Goal: Task Accomplishment & Management: Manage account settings

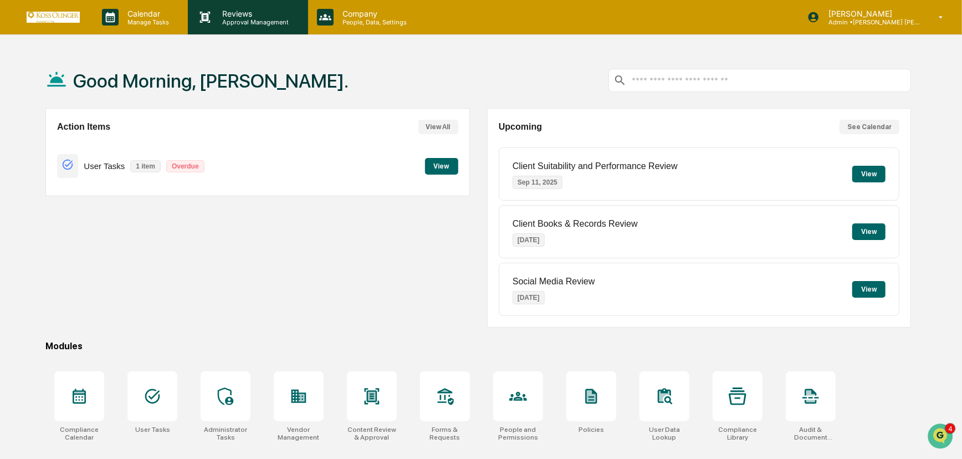
click at [243, 11] on p "Reviews" at bounding box center [254, 13] width 81 height 9
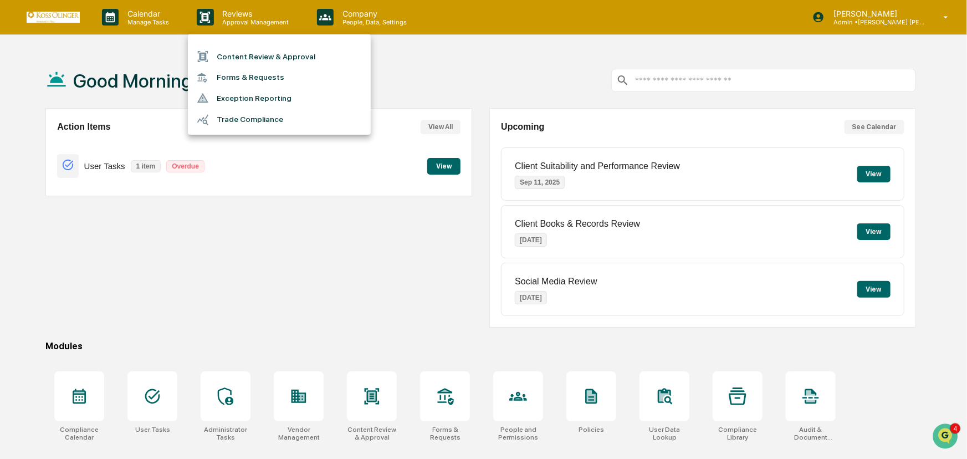
click at [155, 21] on div at bounding box center [483, 229] width 967 height 459
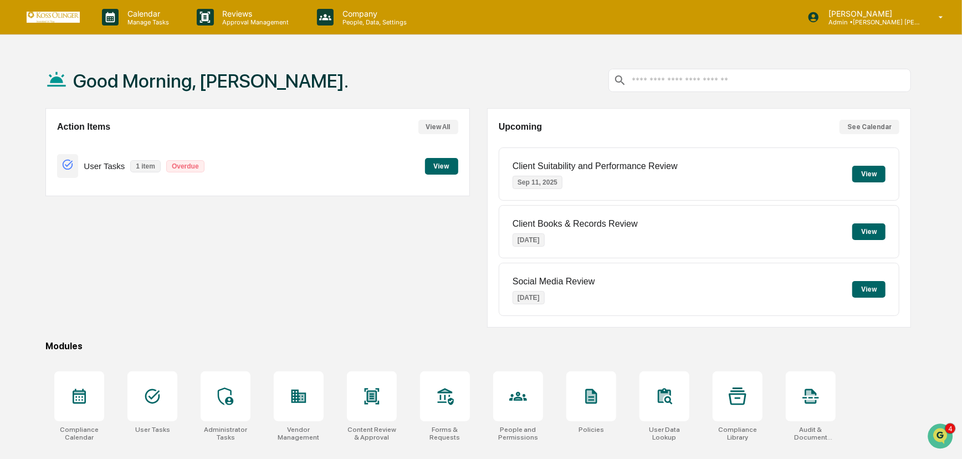
click at [155, 21] on p "Manage Tasks" at bounding box center [147, 22] width 56 height 8
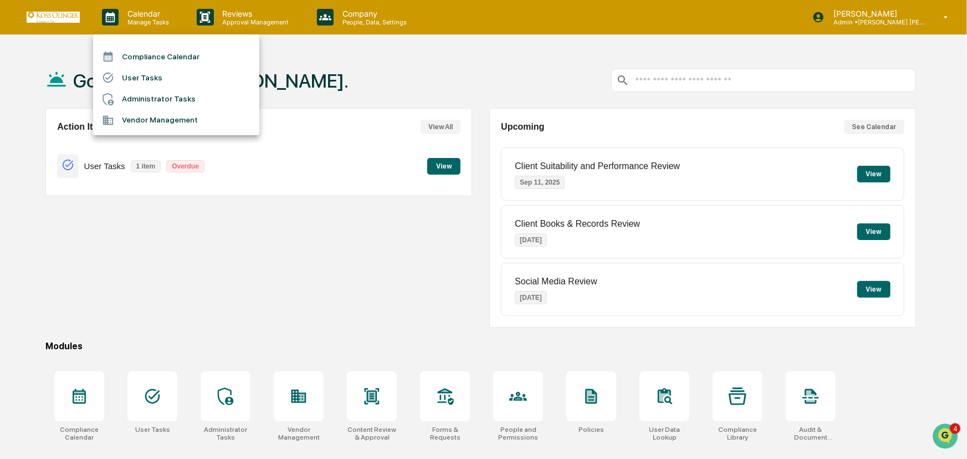
click at [150, 73] on li "User Tasks" at bounding box center [176, 77] width 166 height 21
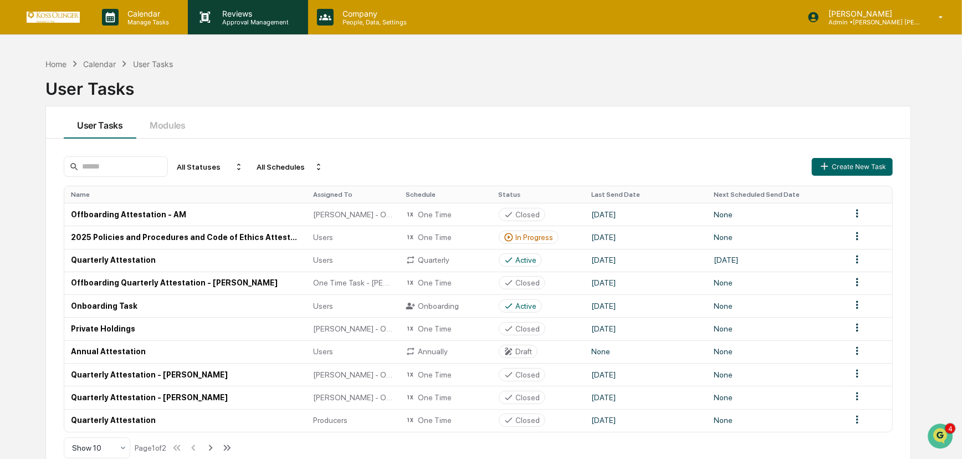
click at [230, 13] on p "Reviews" at bounding box center [254, 13] width 81 height 9
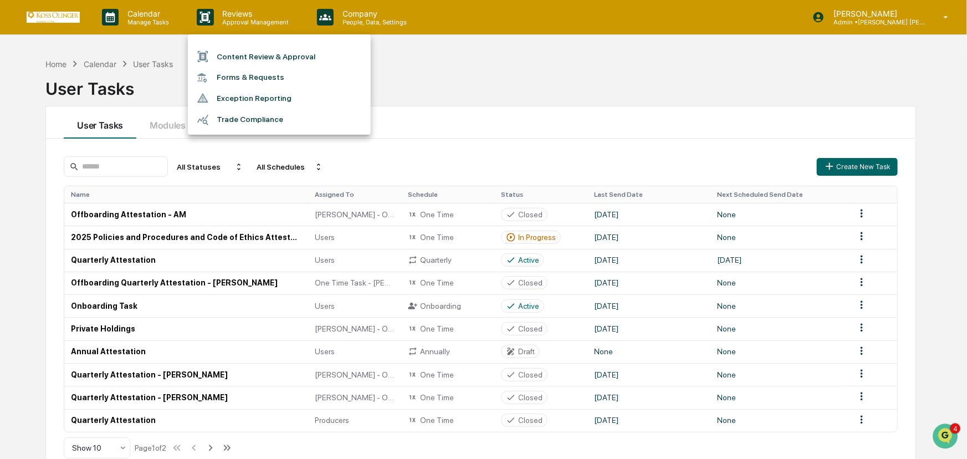
click at [244, 58] on li "Content Review & Approval" at bounding box center [279, 56] width 183 height 21
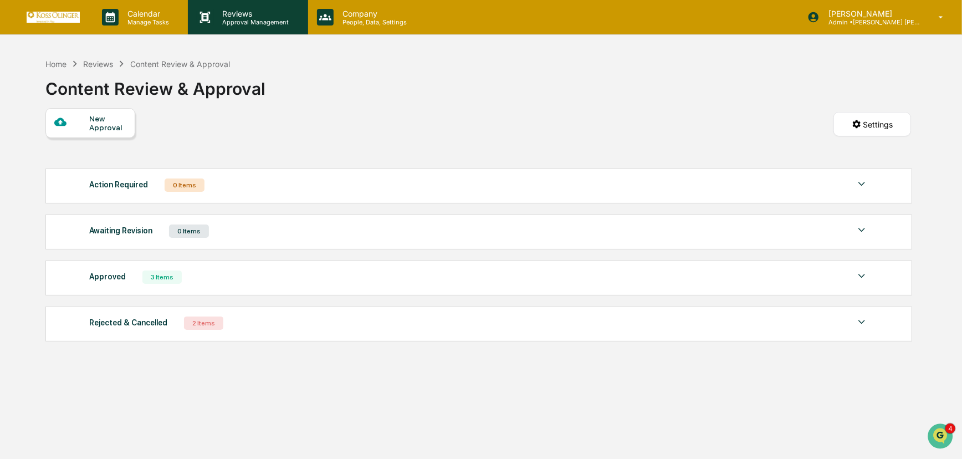
click at [236, 22] on p "Approval Management" at bounding box center [254, 22] width 81 height 8
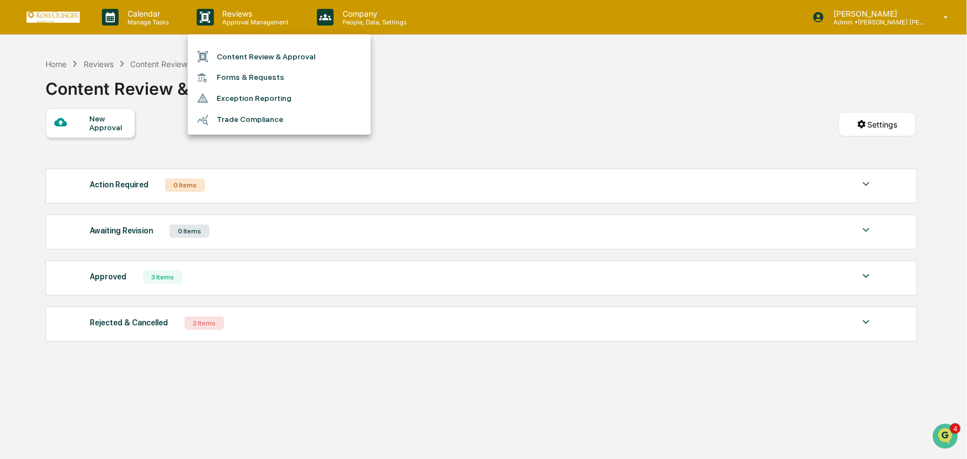
click at [142, 16] on div at bounding box center [483, 229] width 967 height 459
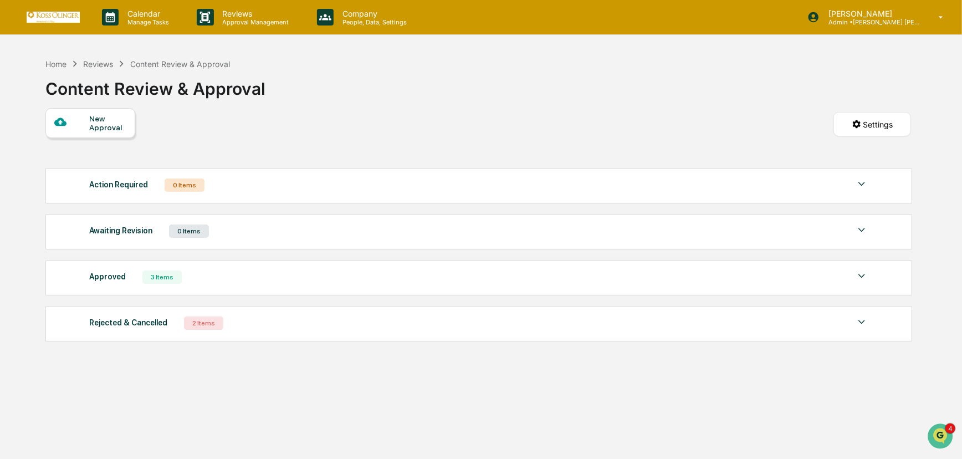
click at [142, 16] on p "Calendar" at bounding box center [147, 13] width 56 height 9
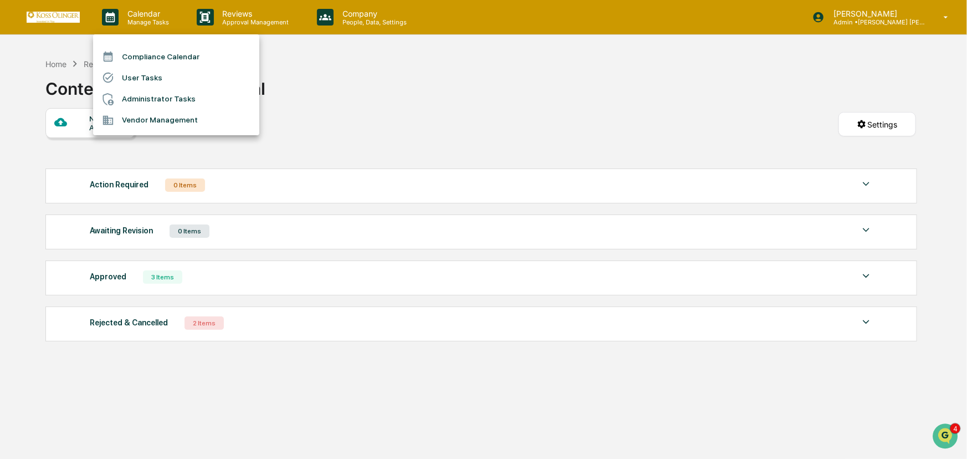
click at [153, 54] on li "Compliance Calendar" at bounding box center [176, 56] width 166 height 21
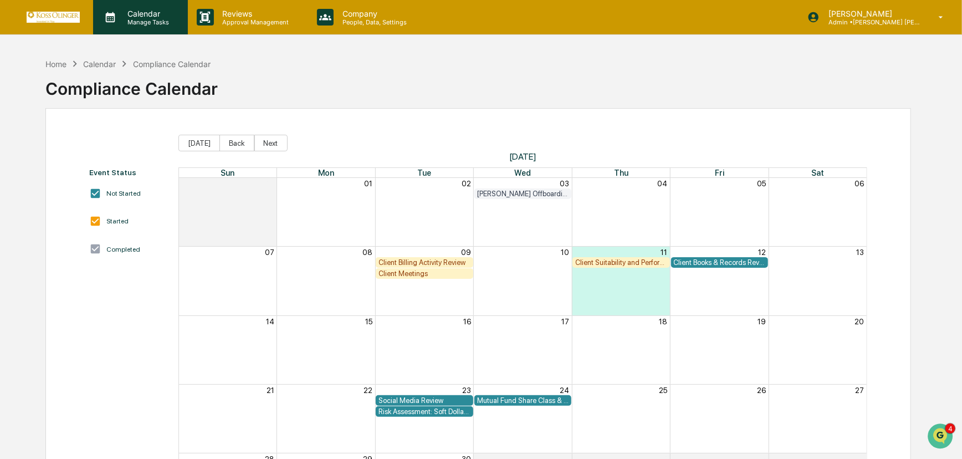
click at [160, 23] on p "Manage Tasks" at bounding box center [147, 22] width 56 height 8
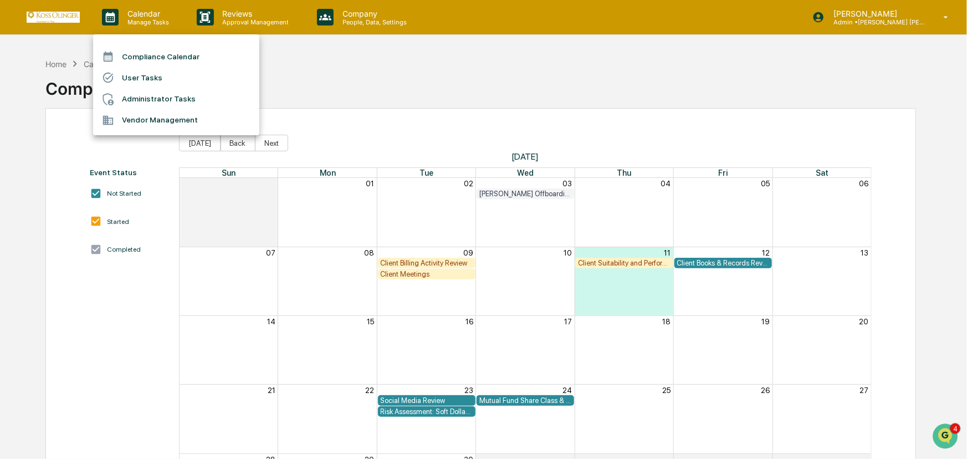
click at [157, 99] on li "Administrator Tasks" at bounding box center [176, 99] width 166 height 21
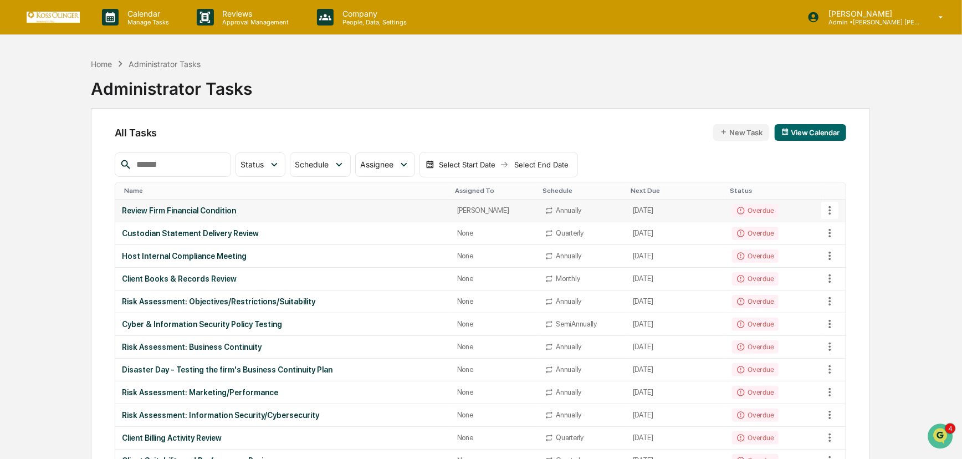
click at [829, 213] on icon at bounding box center [830, 210] width 2 height 8
click at [846, 228] on li "View Task" at bounding box center [871, 229] width 89 height 20
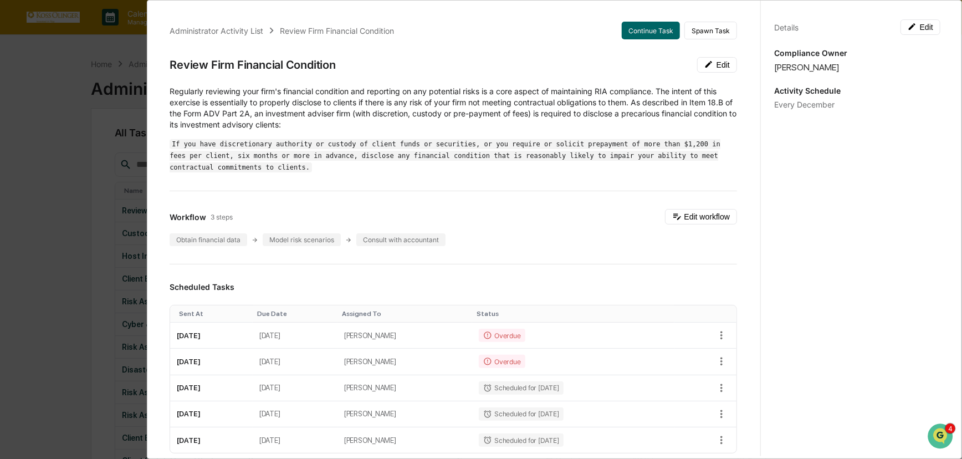
click at [171, 90] on p "Regularly reviewing your firm's financial condition and reporting on any potent…" at bounding box center [453, 108] width 567 height 44
click at [170, 90] on p "Regularly reviewing your firm's financial condition and reporting on any potent…" at bounding box center [453, 108] width 567 height 44
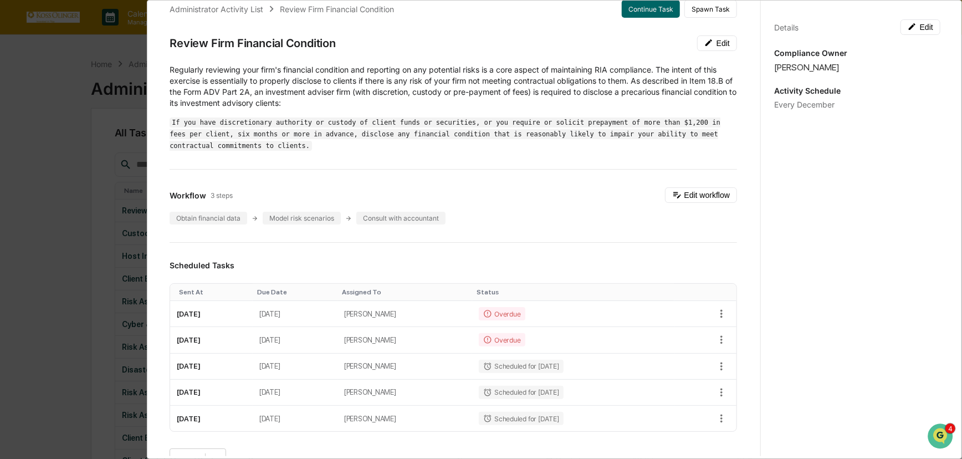
scroll to position [17, 0]
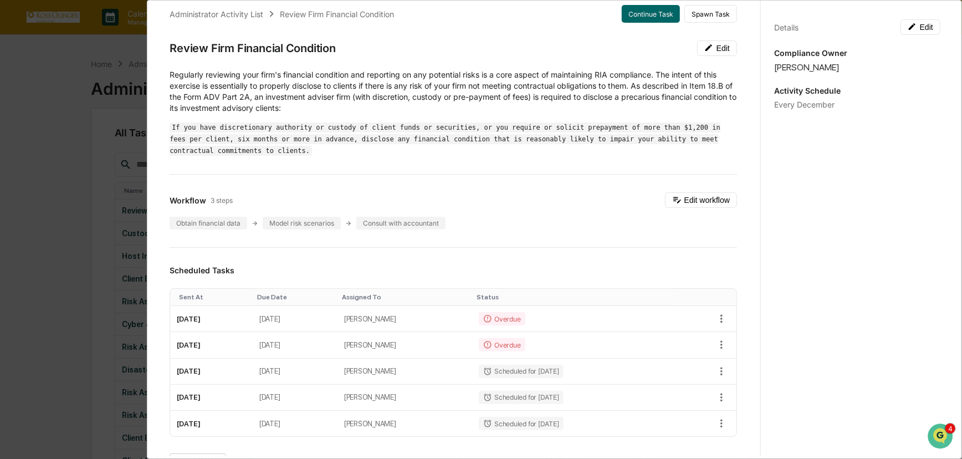
click at [168, 73] on div "Administrator Activity List Review Firm Financial Condition Continue Task Spawn…" at bounding box center [453, 417] width 594 height 850
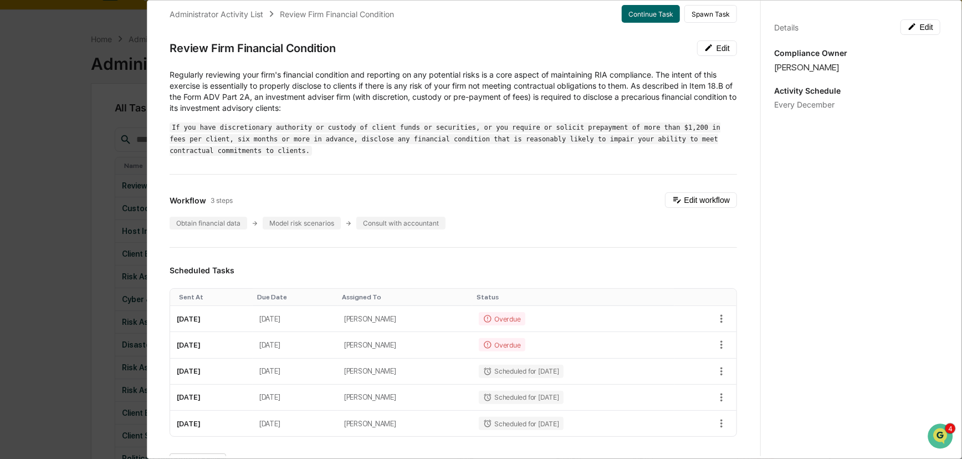
scroll to position [0, 0]
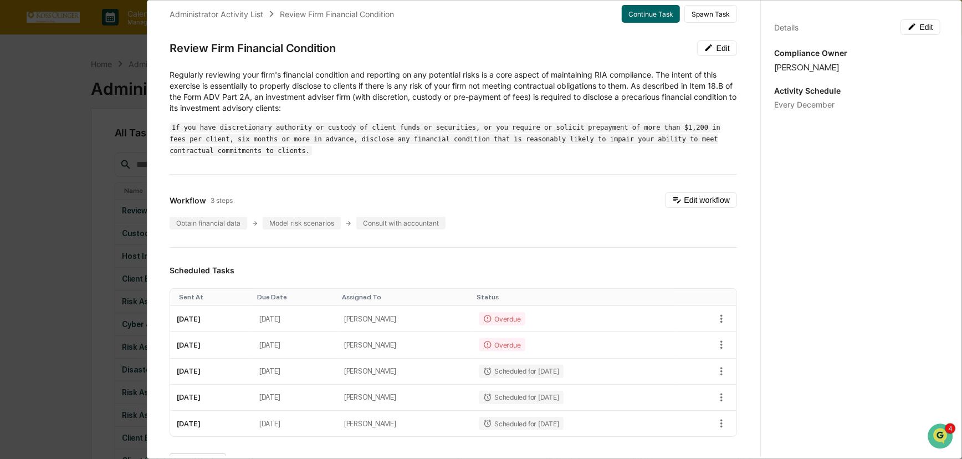
click at [38, 164] on div "Administrator Activity List Review Firm Financial Condition Continue Task Spawn…" at bounding box center [481, 229] width 962 height 459
